Goal: Task Accomplishment & Management: Use online tool/utility

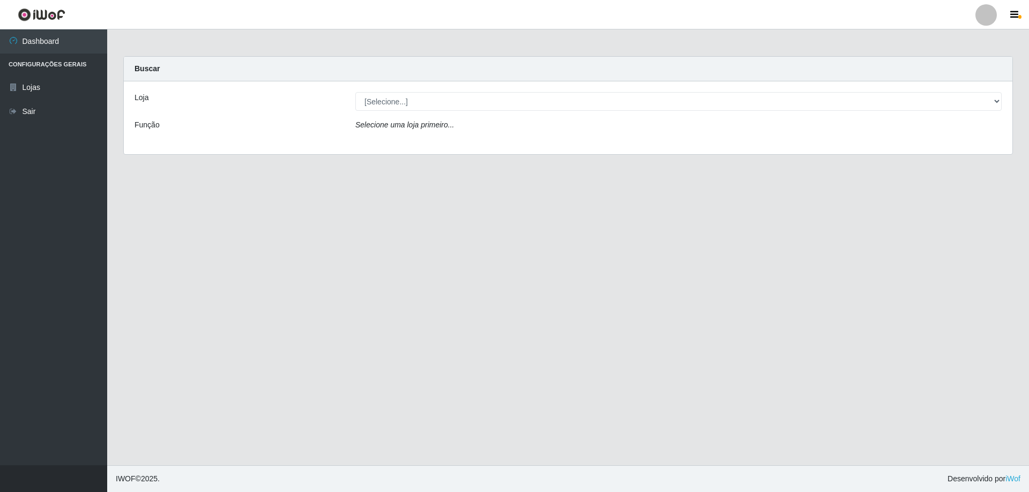
click at [510, 90] on div "Loja [Selecione...] SuperShow Bis - Avenida 6 SuperShow Bis - Rosa dos Ventos F…" at bounding box center [568, 117] width 888 height 73
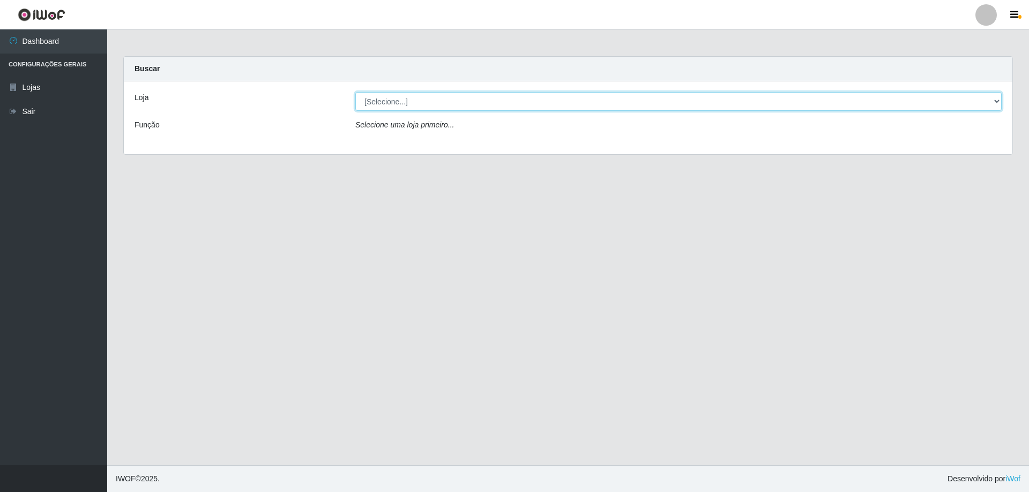
click at [501, 95] on select "[Selecione...] SuperShow Bis - Avenida 6 SuperShow [GEOGRAPHIC_DATA]" at bounding box center [678, 101] width 646 height 19
select select "60"
click at [355, 92] on select "[Selecione...] SuperShow Bis - Avenida 6 SuperShow [GEOGRAPHIC_DATA]" at bounding box center [678, 101] width 646 height 19
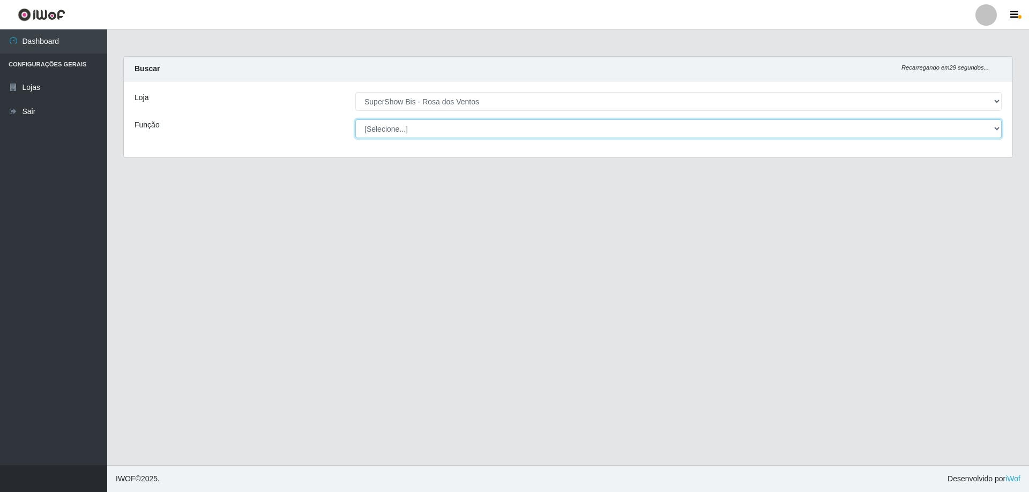
click at [476, 132] on select "[Selecione...] ASG ASG + ASG ++ Auxiliar de Cozinha Balconista de Açougue Balco…" at bounding box center [678, 128] width 646 height 19
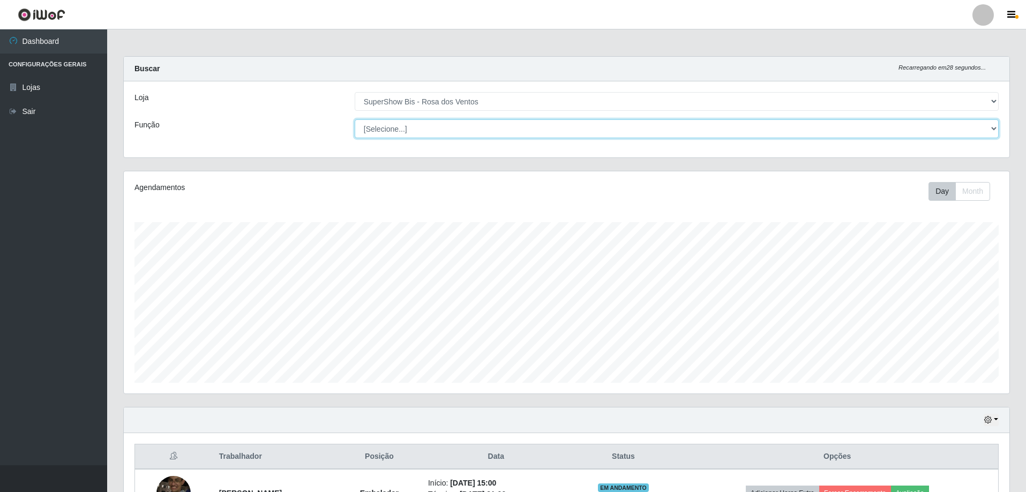
scroll to position [222, 886]
select select "1"
click at [355, 119] on select "[Selecione...] ASG ASG + ASG ++ Auxiliar de Cozinha Balconista de Açougue Balco…" at bounding box center [677, 128] width 644 height 19
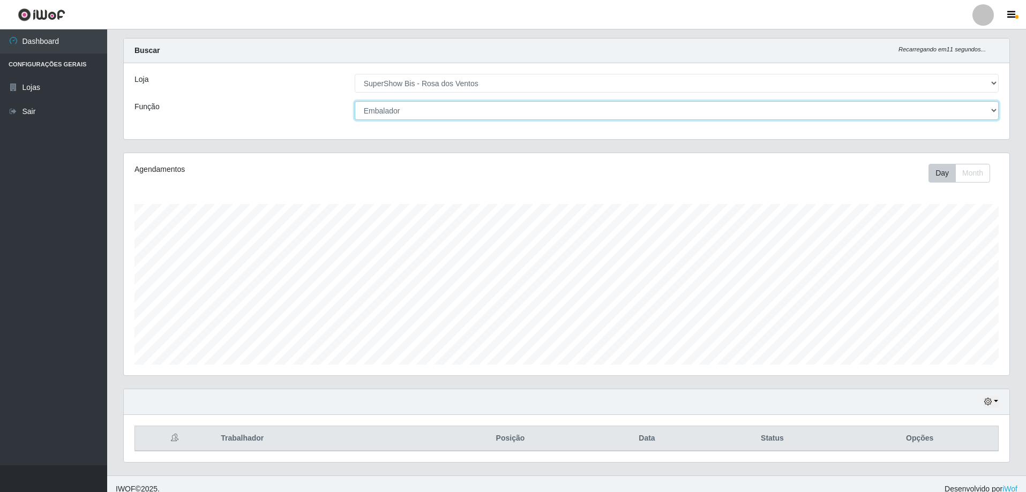
scroll to position [28, 0]
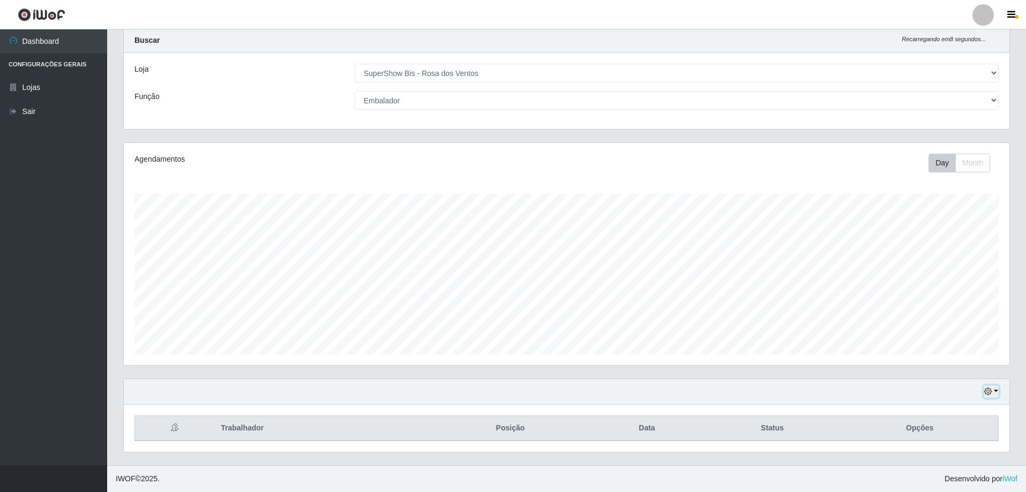
click at [987, 391] on icon "button" at bounding box center [988, 392] width 8 height 8
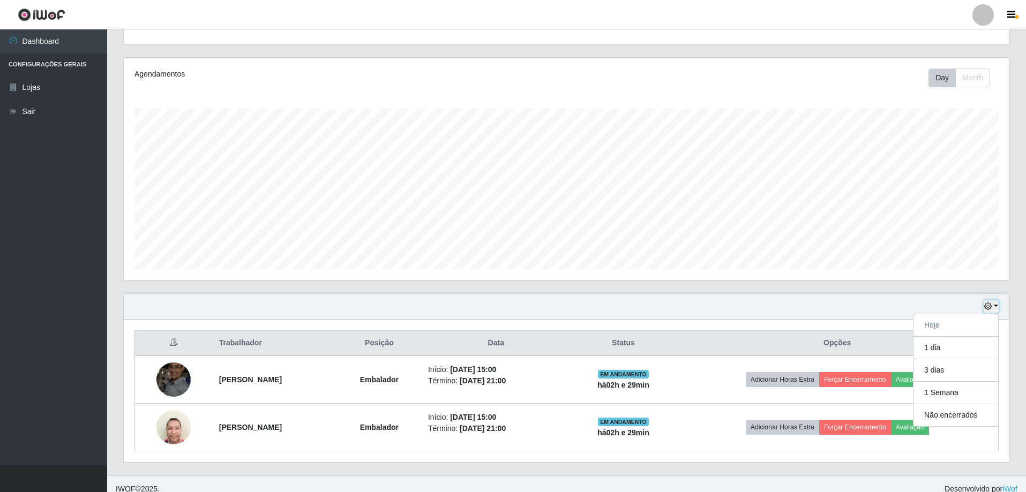
scroll to position [124, 0]
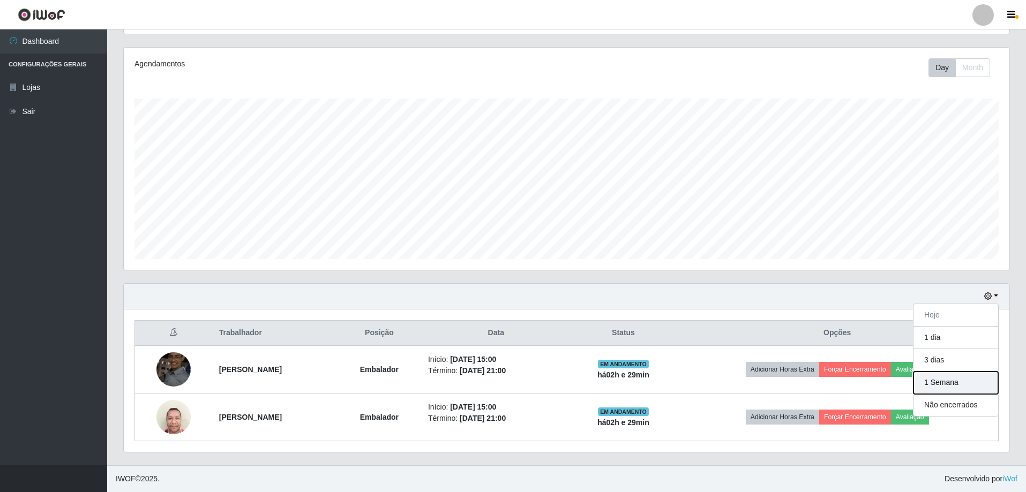
click at [929, 383] on button "1 Semana" at bounding box center [956, 383] width 85 height 23
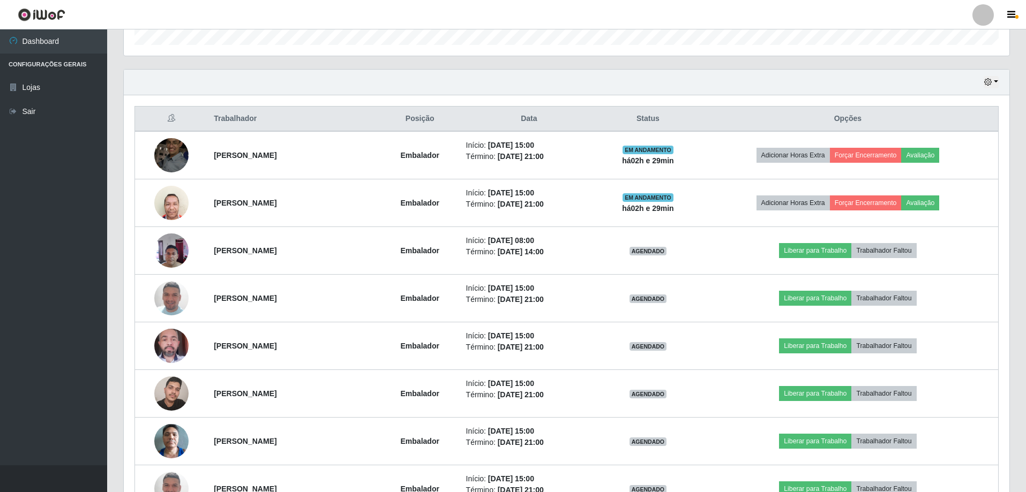
scroll to position [392, 0]
